Goal: Task Accomplishment & Management: Complete application form

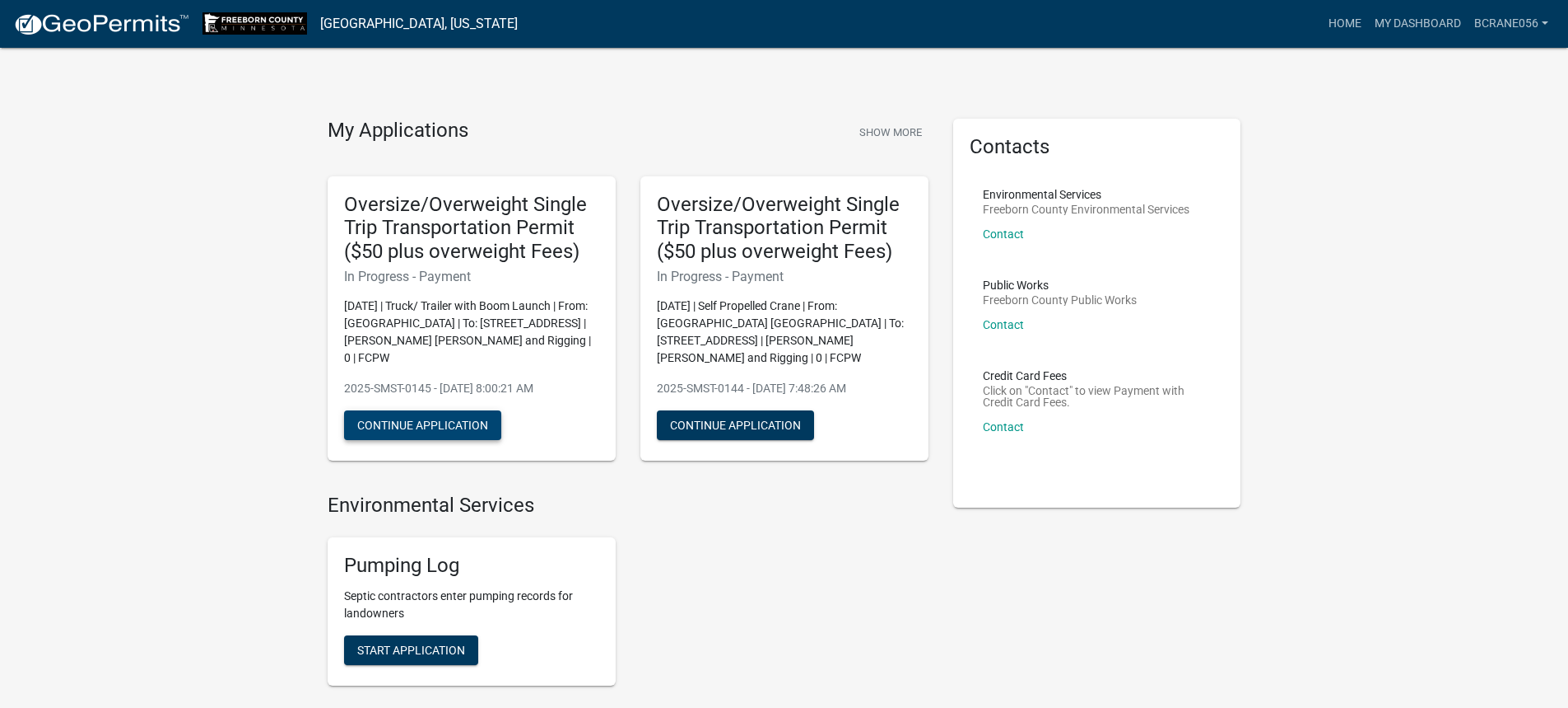
click at [433, 425] on button "Continue Application" at bounding box center [422, 425] width 157 height 30
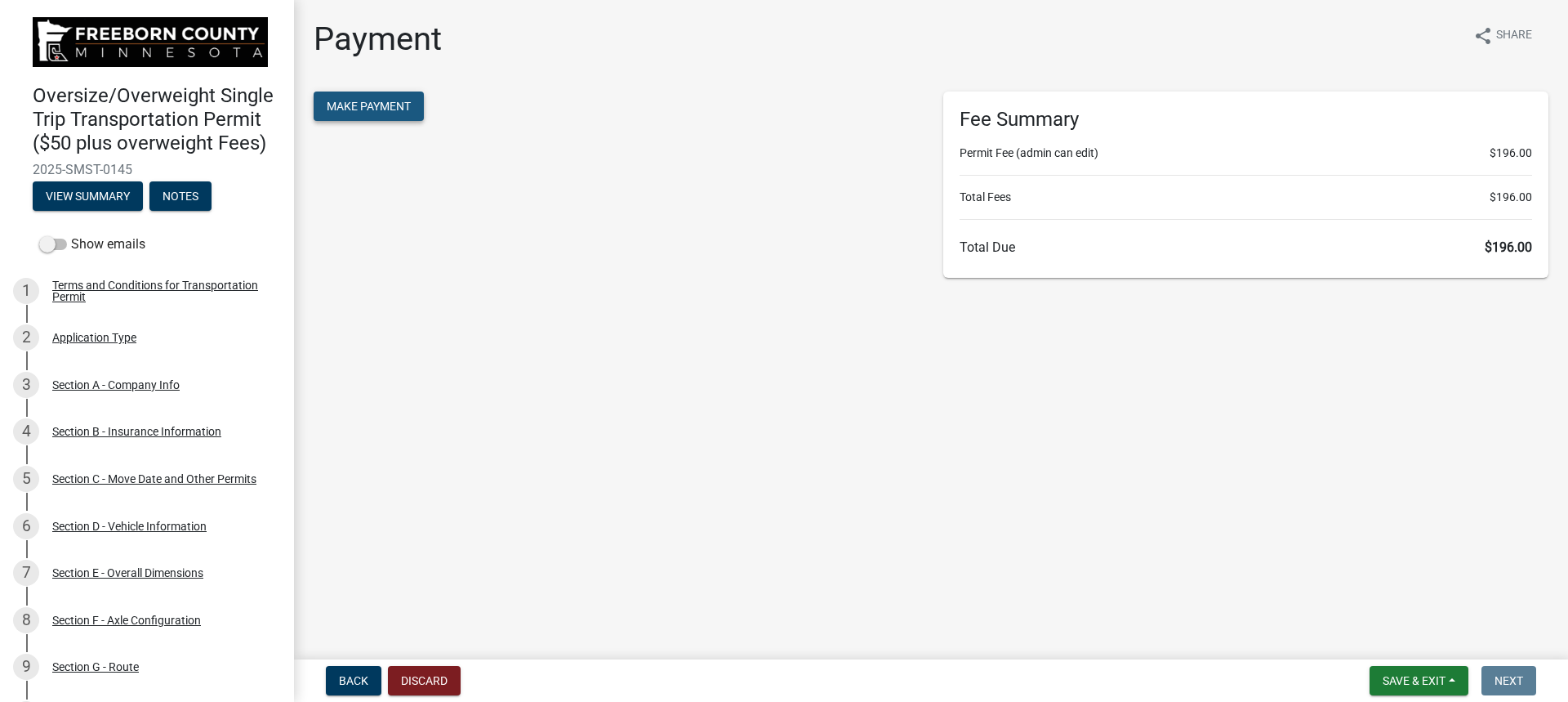
click at [406, 104] on span "Make Payment" at bounding box center [369, 106] width 84 height 13
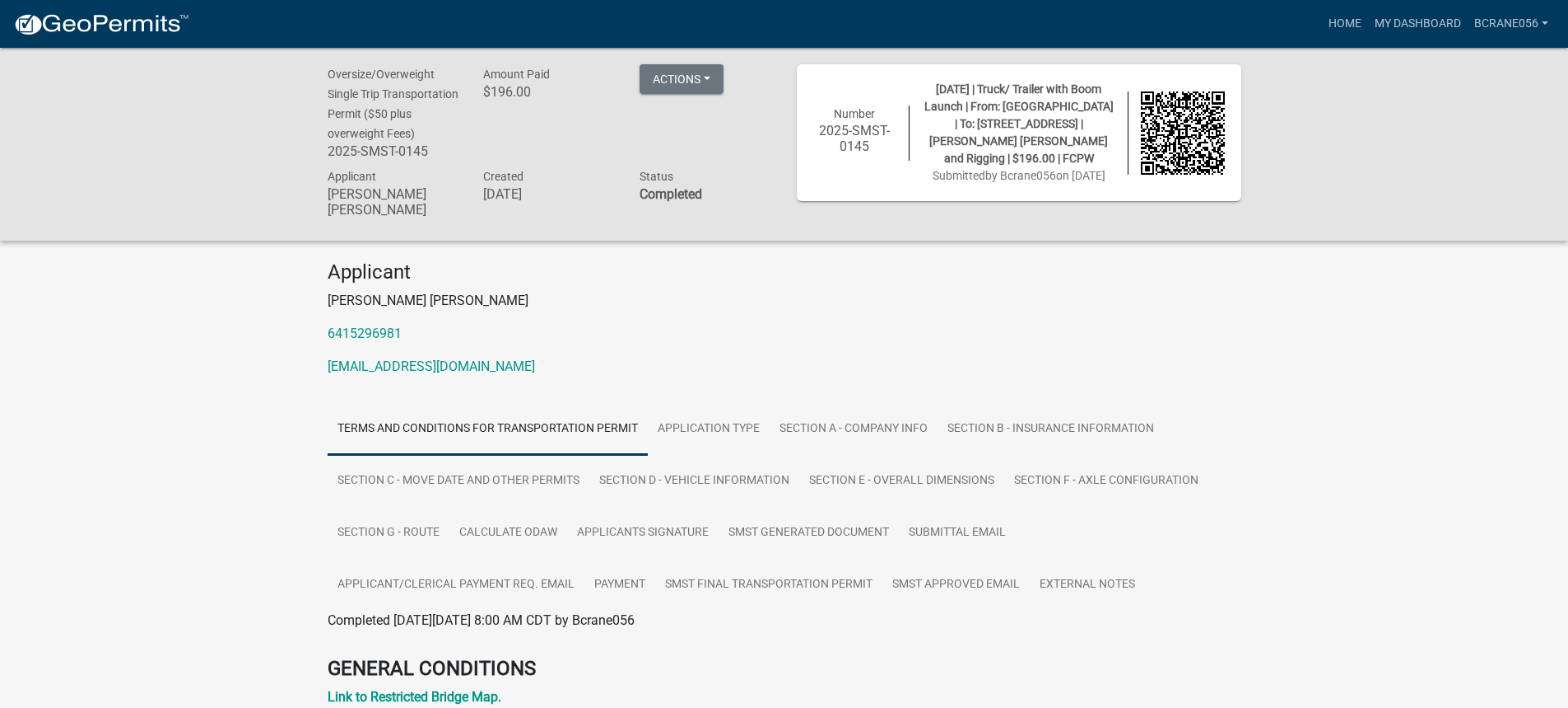
click at [101, 26] on img at bounding box center [101, 25] width 177 height 25
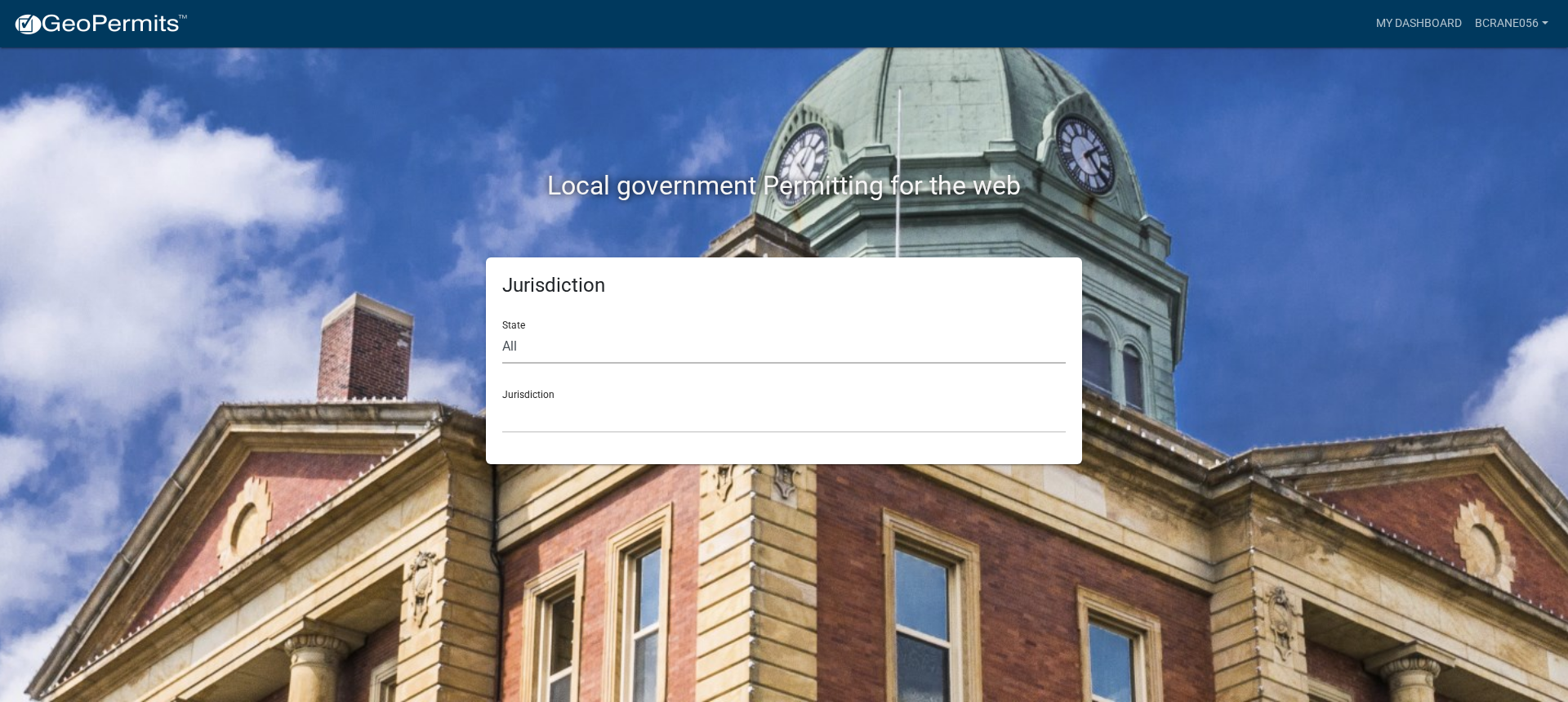
click at [564, 352] on select "All [US_STATE] [US_STATE] [US_STATE] [US_STATE] [US_STATE] [US_STATE] [US_STATE…" at bounding box center [784, 347] width 564 height 33
select select "[US_STATE]"
click at [502, 330] on select "All [US_STATE] [US_STATE] [US_STATE] [US_STATE] [US_STATE] [US_STATE] [US_STATE…" at bounding box center [784, 347] width 564 height 33
click at [530, 392] on div "Jurisdiction [GEOGRAPHIC_DATA], [US_STATE] [GEOGRAPHIC_DATA], [US_STATE] [GEOGR…" at bounding box center [784, 405] width 564 height 57
click at [542, 404] on select "[GEOGRAPHIC_DATA], [US_STATE] [GEOGRAPHIC_DATA], [US_STATE] [GEOGRAPHIC_DATA], …" at bounding box center [784, 416] width 564 height 33
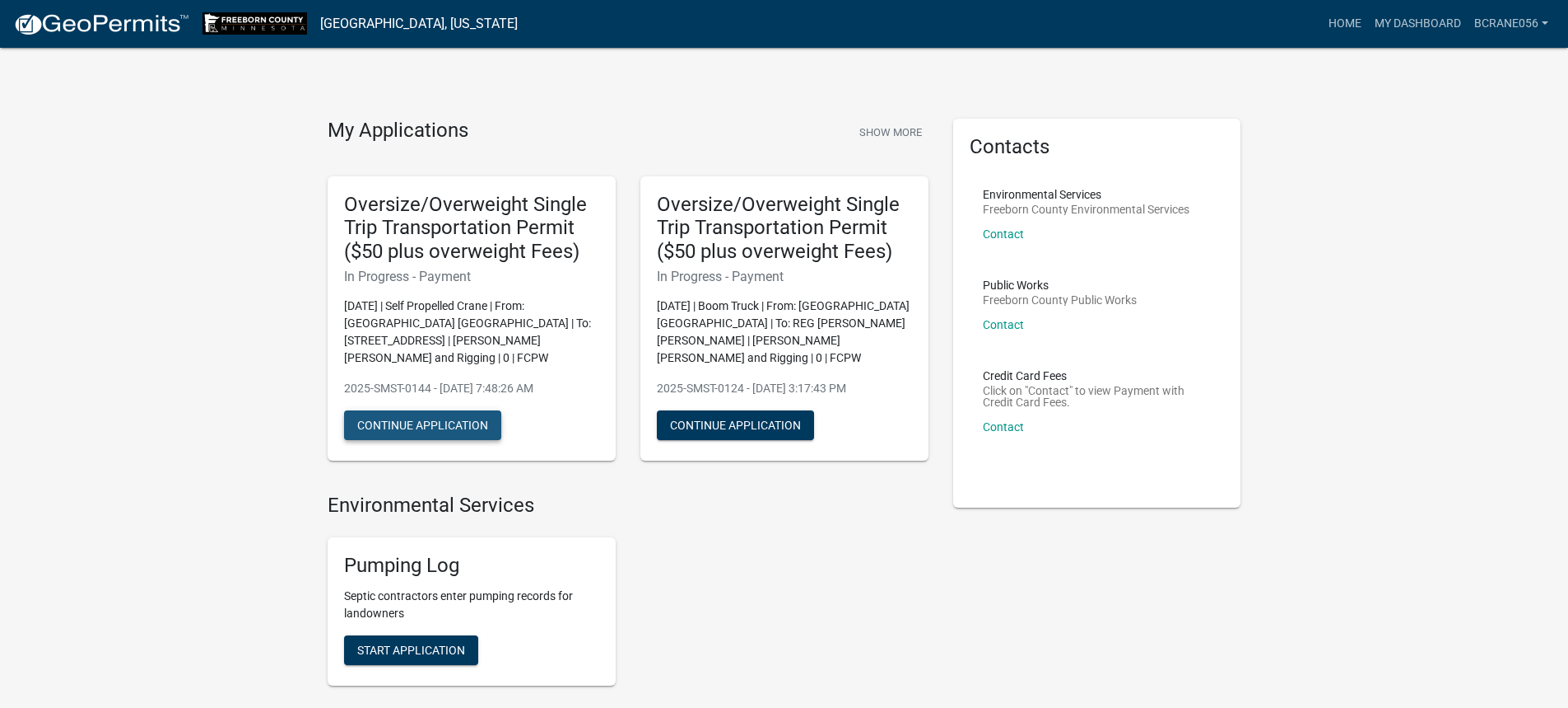
click at [447, 412] on button "Continue Application" at bounding box center [422, 425] width 157 height 30
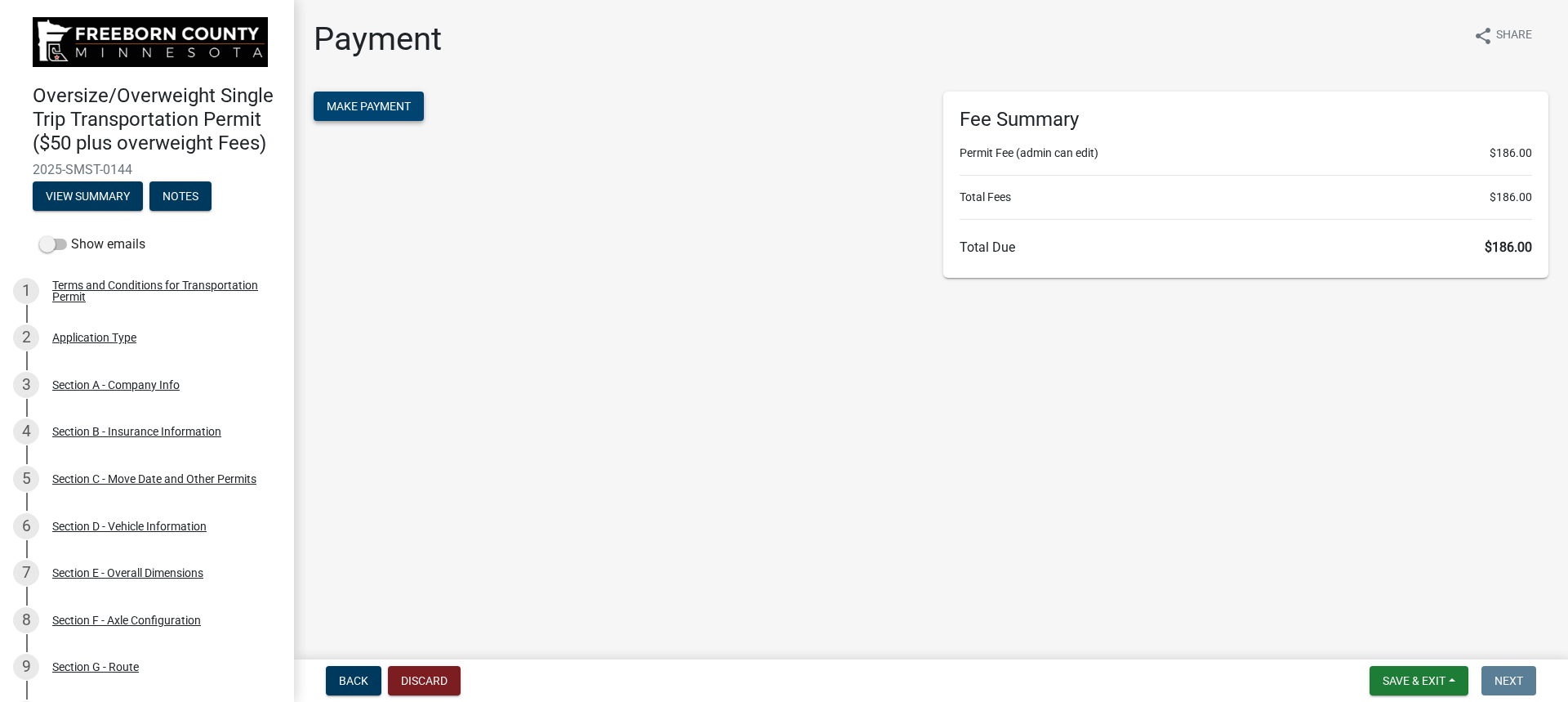
click at [395, 116] on button "Make Payment" at bounding box center [368, 106] width 111 height 29
